Goal: Information Seeking & Learning: Learn about a topic

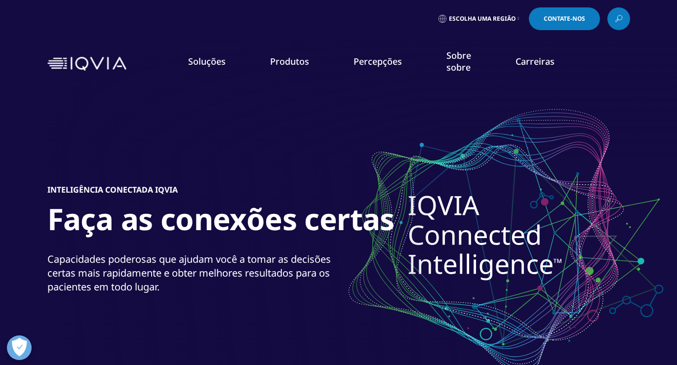
click at [625, 27] on link at bounding box center [619, 18] width 23 height 23
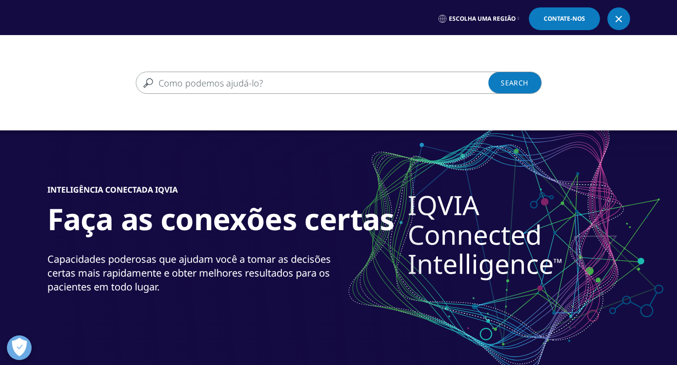
click at [339, 80] on input "Search" at bounding box center [325, 83] width 378 height 22
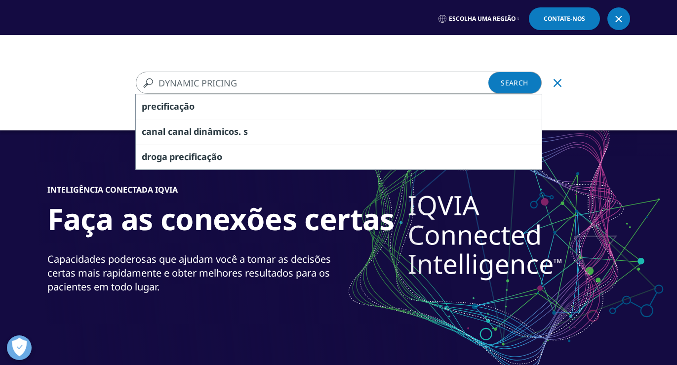
type input "DYNAMIC PRICING"
click at [508, 81] on link "Procurar Carregando" at bounding box center [515, 83] width 53 height 22
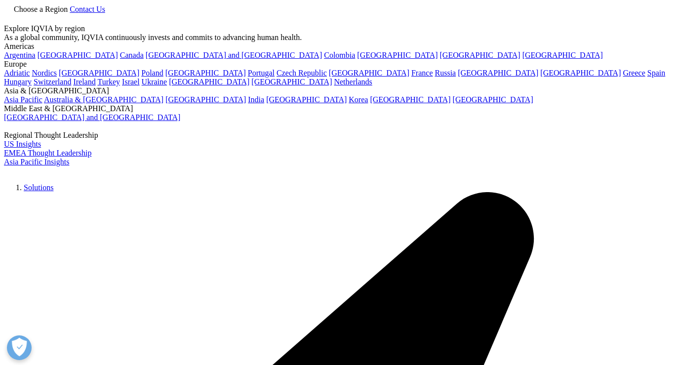
type input "DYNAMIC PRICING"
